Goal: Task Accomplishment & Management: Use online tool/utility

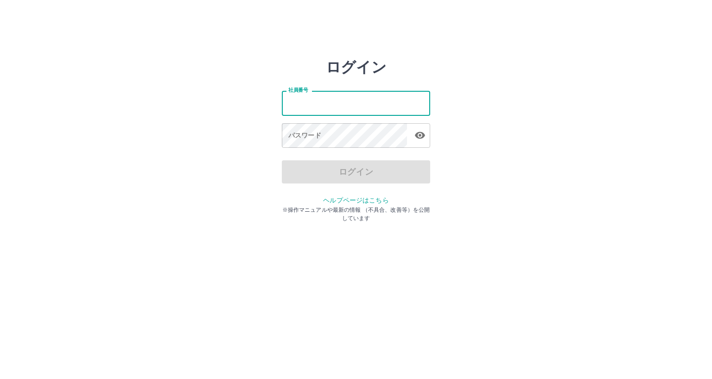
type input "*******"
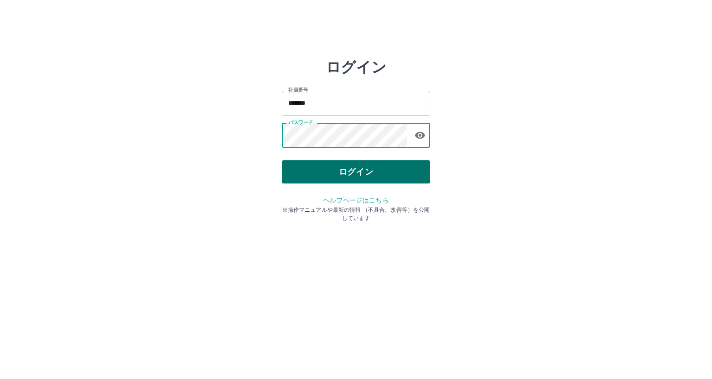
click at [358, 170] on button "ログイン" at bounding box center [356, 171] width 148 height 23
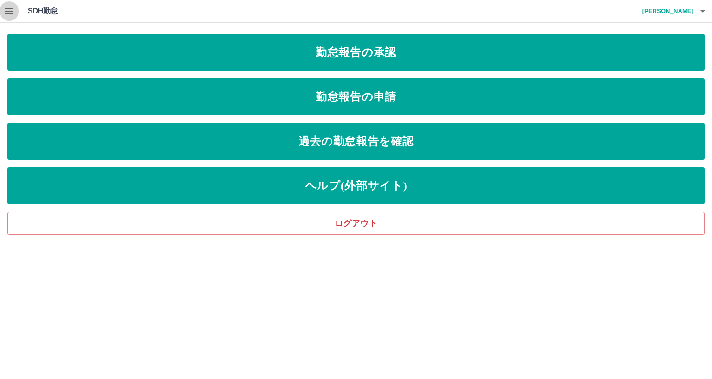
click at [8, 9] on icon "button" at bounding box center [9, 11] width 8 height 6
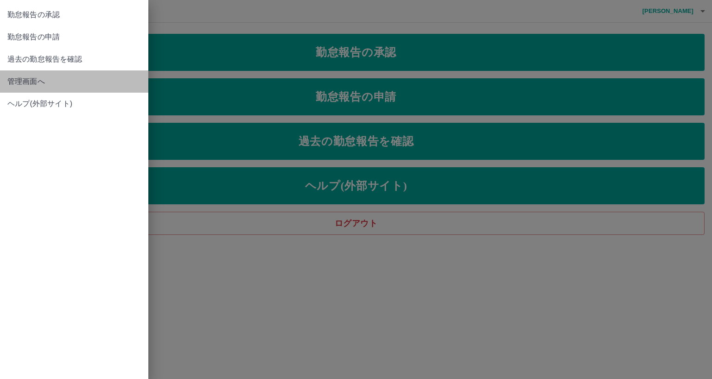
click at [31, 81] on span "管理画面へ" at bounding box center [73, 81] width 133 height 11
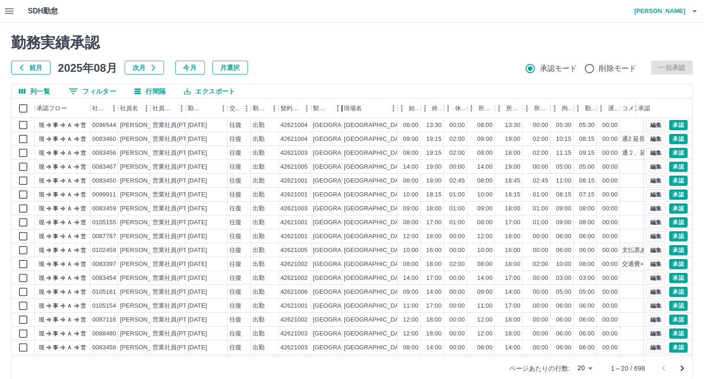
drag, startPoint x: 371, startPoint y: 108, endPoint x: 345, endPoint y: 112, distance: 25.7
click at [345, 112] on div "契約名" at bounding box center [341, 108] width 11 height 19
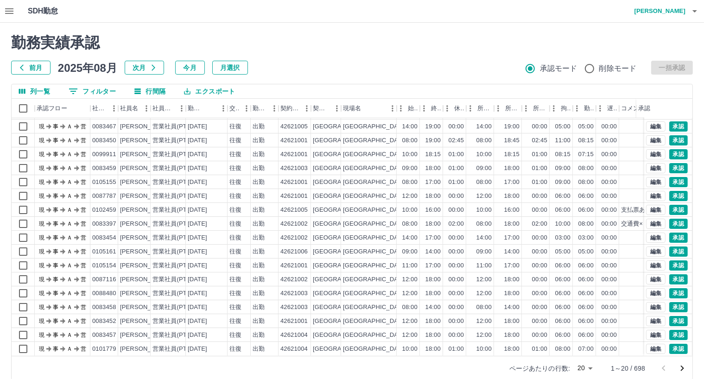
scroll to position [48, 0]
